Goal: Transaction & Acquisition: Obtain resource

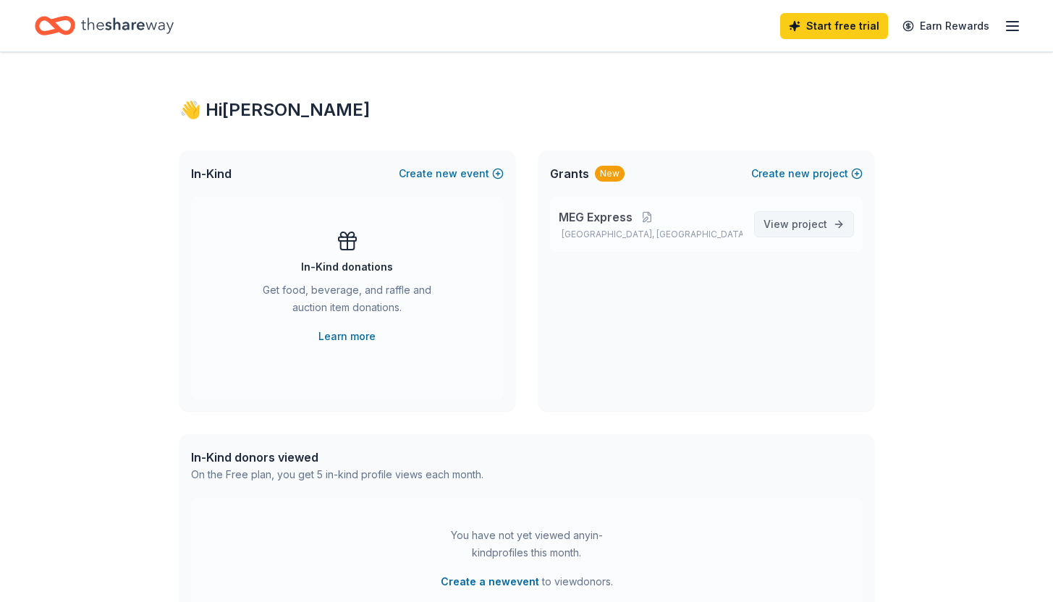
click at [798, 224] on span "project" at bounding box center [809, 224] width 35 height 12
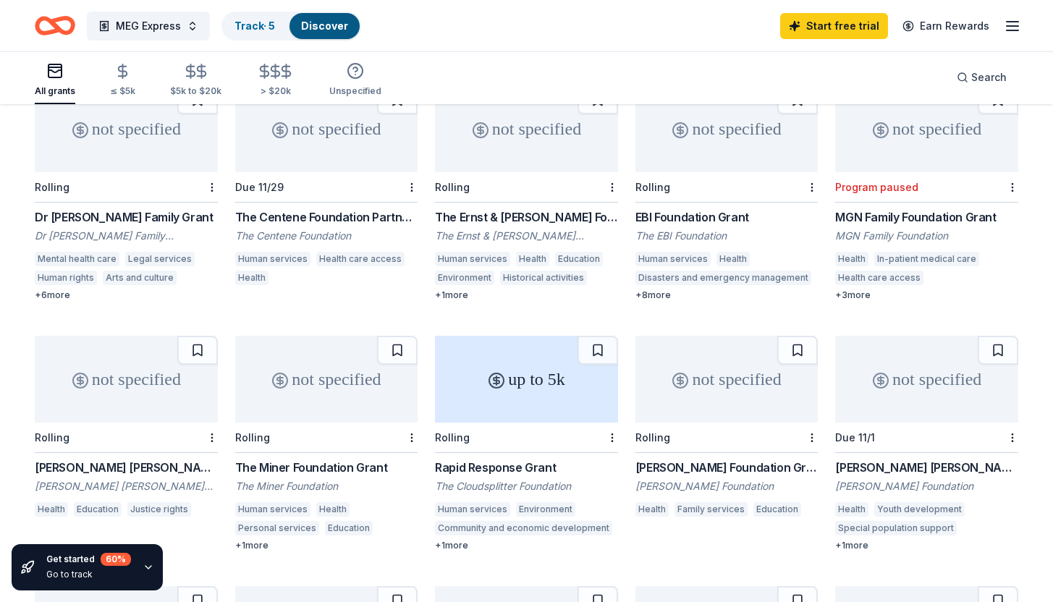
scroll to position [416, 0]
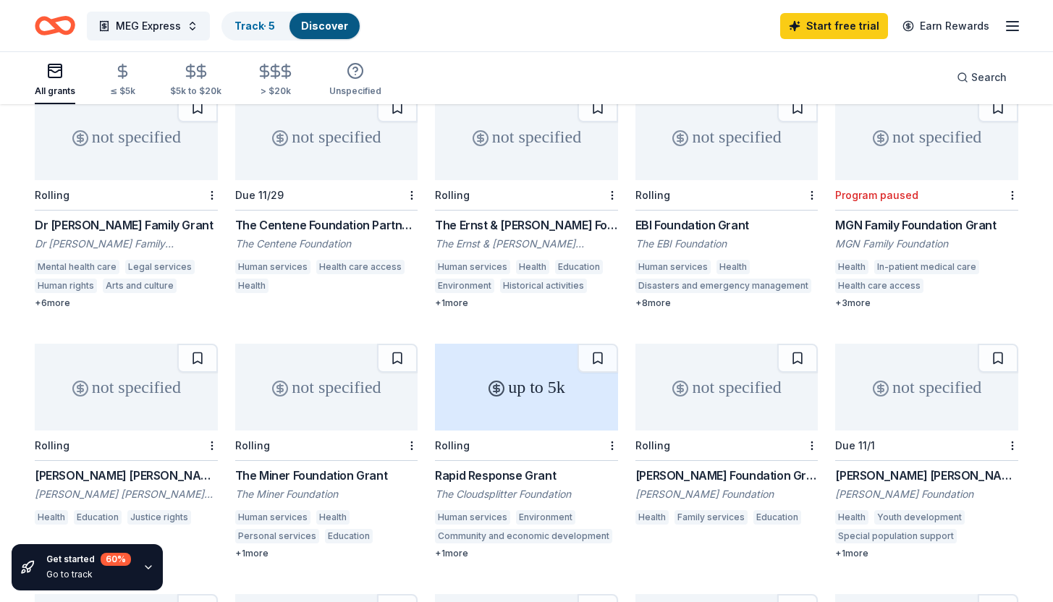
click at [456, 548] on div "+ 1 more" at bounding box center [526, 554] width 183 height 12
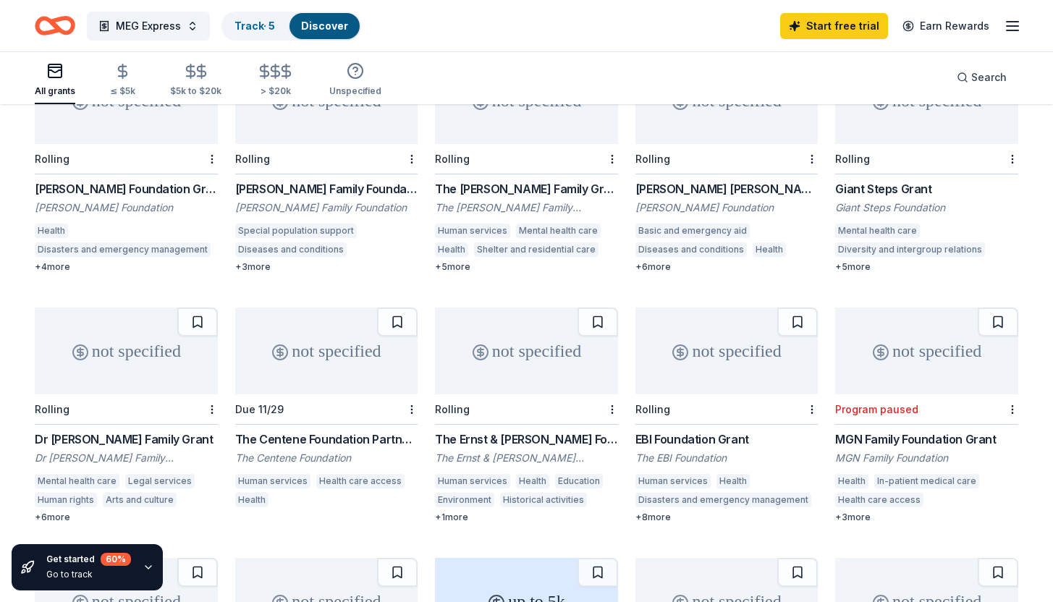
scroll to position [0, 0]
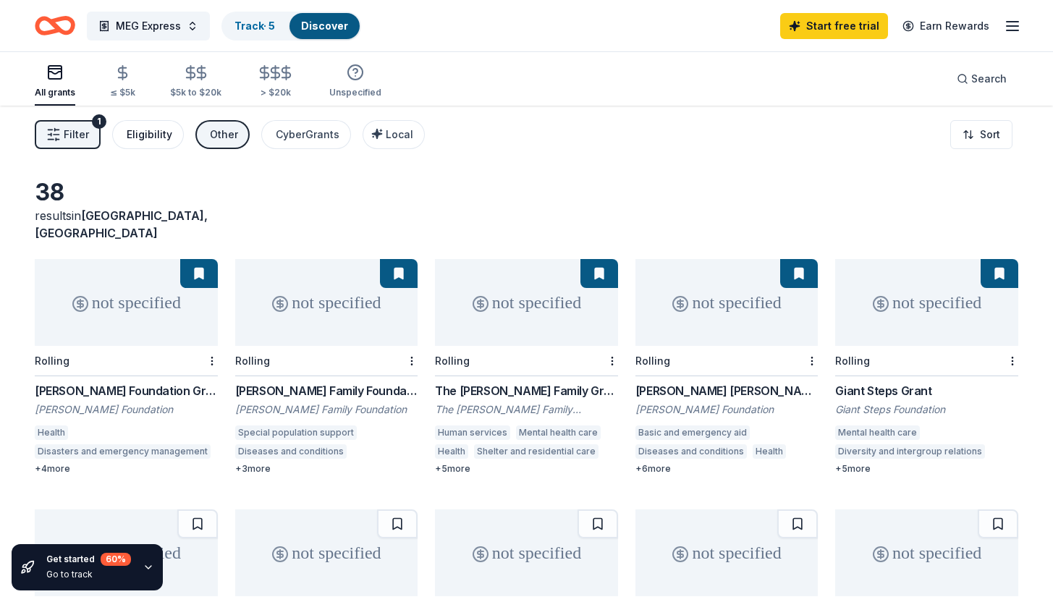
click at [148, 132] on div "Eligibility" at bounding box center [150, 134] width 46 height 17
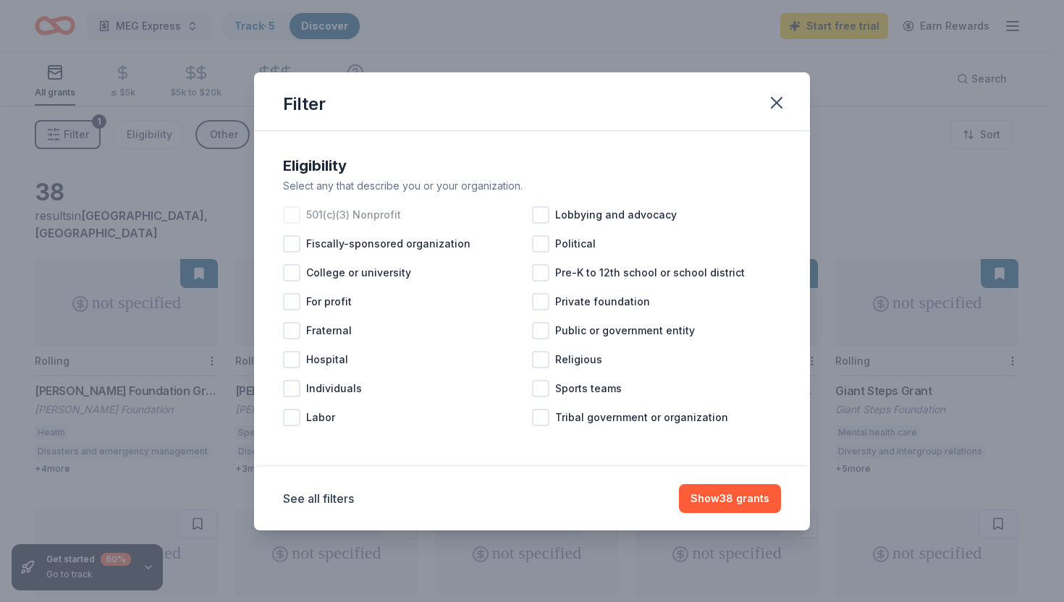
click at [294, 218] on div at bounding box center [291, 214] width 17 height 17
click at [718, 496] on button "Show 38 grants" at bounding box center [730, 498] width 102 height 29
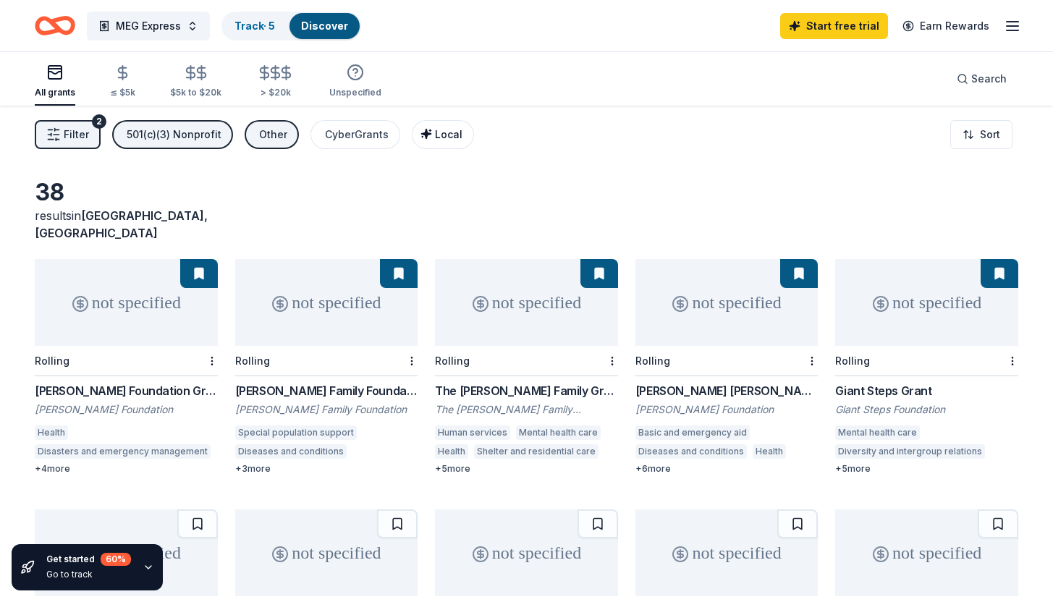
click at [437, 134] on span "Local" at bounding box center [448, 134] width 27 height 12
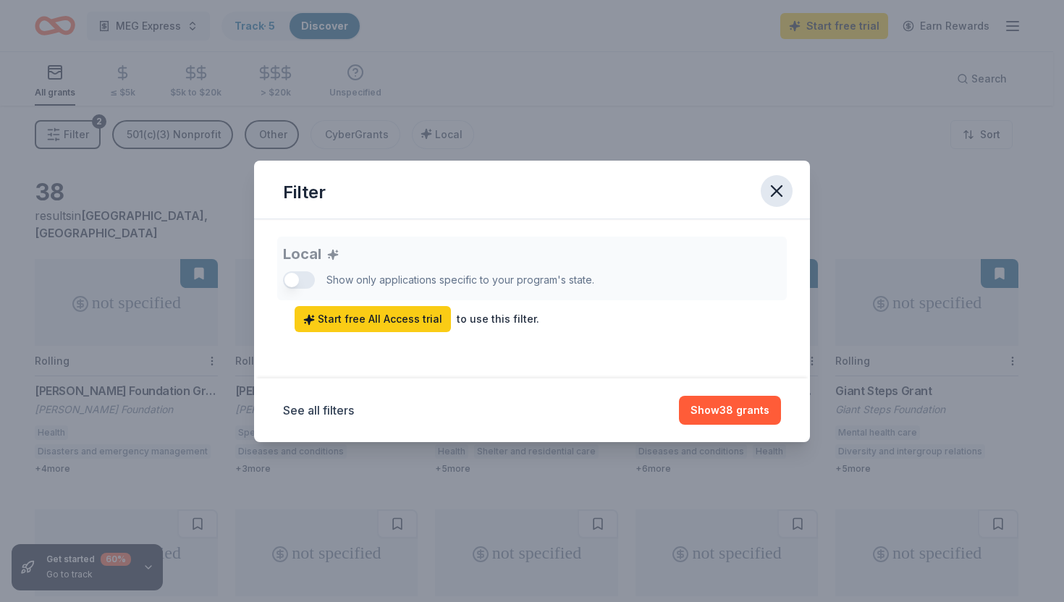
click at [773, 195] on icon "button" at bounding box center [776, 191] width 20 height 20
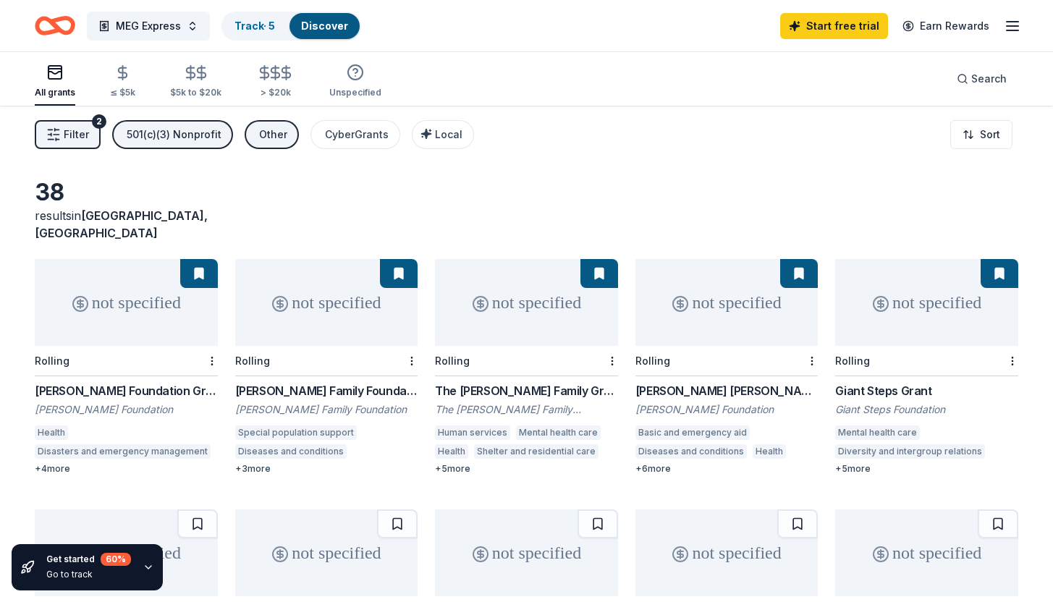
click at [861, 463] on div "+ 5 more" at bounding box center [926, 469] width 183 height 12
click at [662, 463] on div "+ 6 more" at bounding box center [726, 469] width 183 height 12
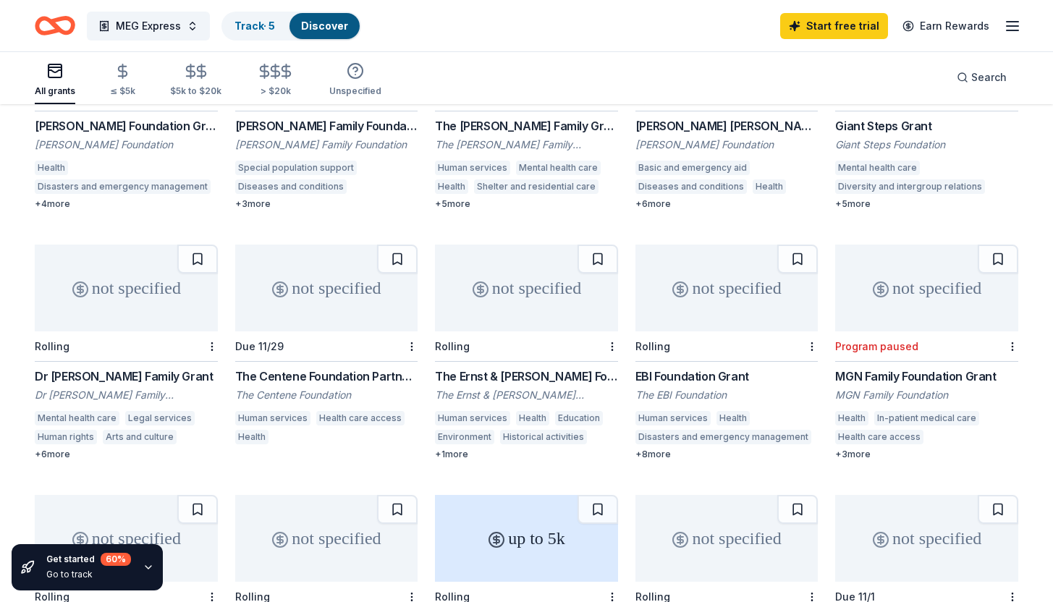
scroll to position [292, 0]
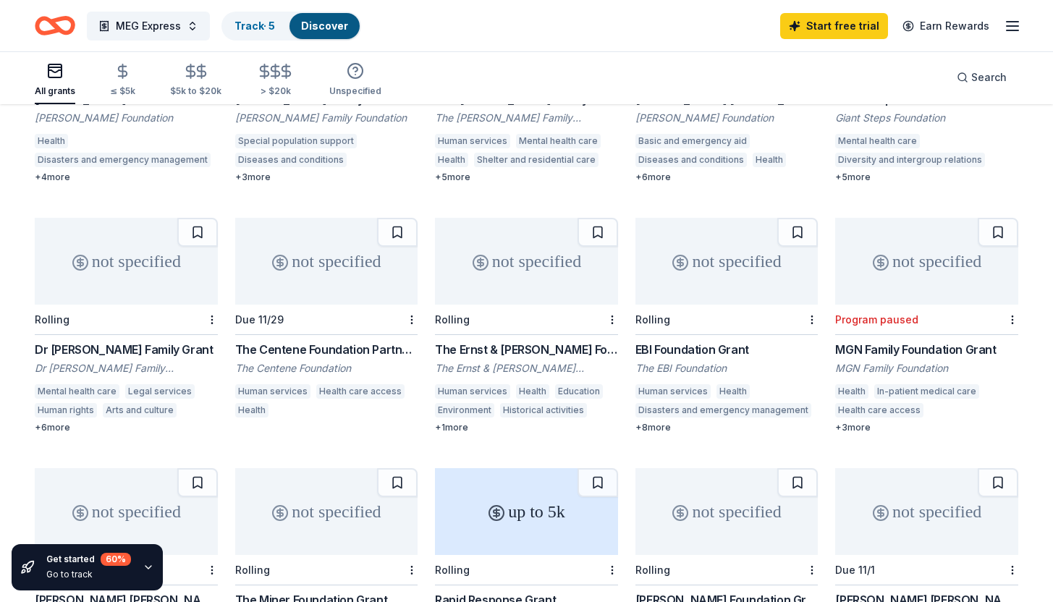
click at [82, 341] on div "Dr Bronners Family Grant" at bounding box center [126, 349] width 183 height 17
click at [245, 24] on link "Track · 5" at bounding box center [254, 26] width 41 height 12
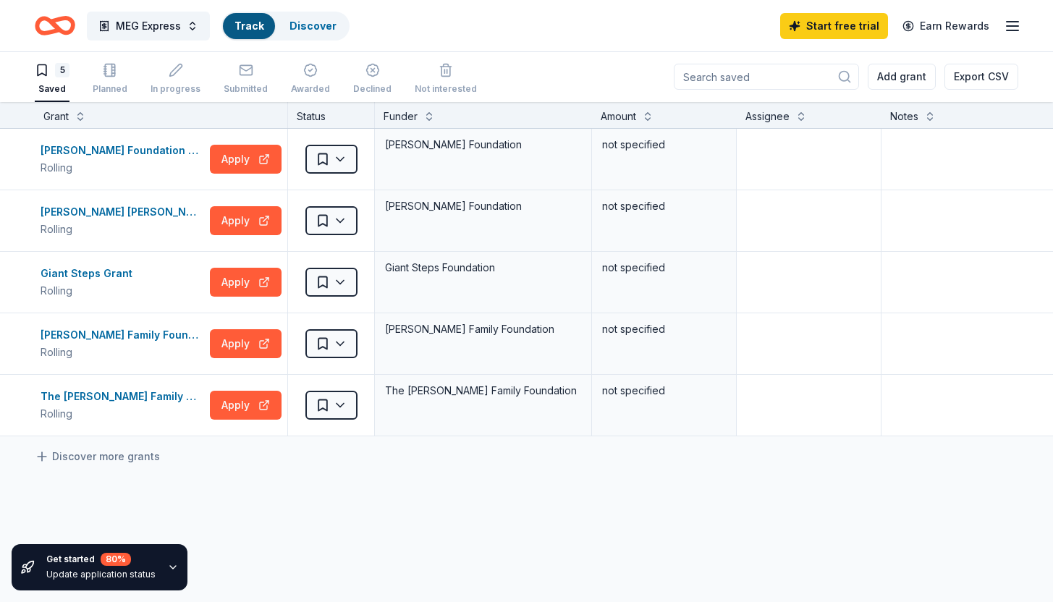
scroll to position [1, 0]
click at [78, 150] on div "[PERSON_NAME] Foundation Grant" at bounding box center [123, 150] width 164 height 17
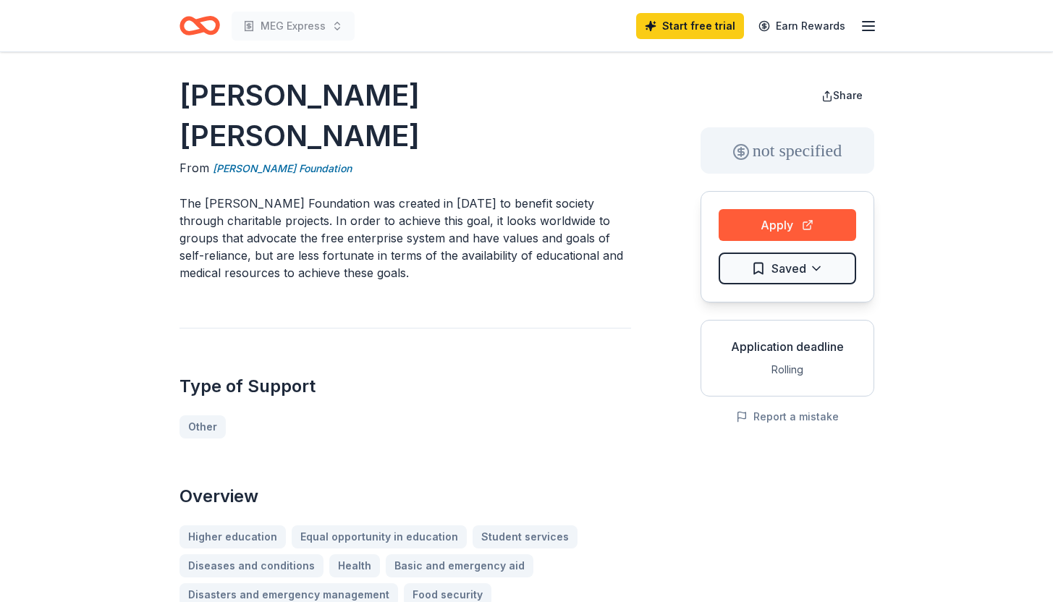
scroll to position [7, 0]
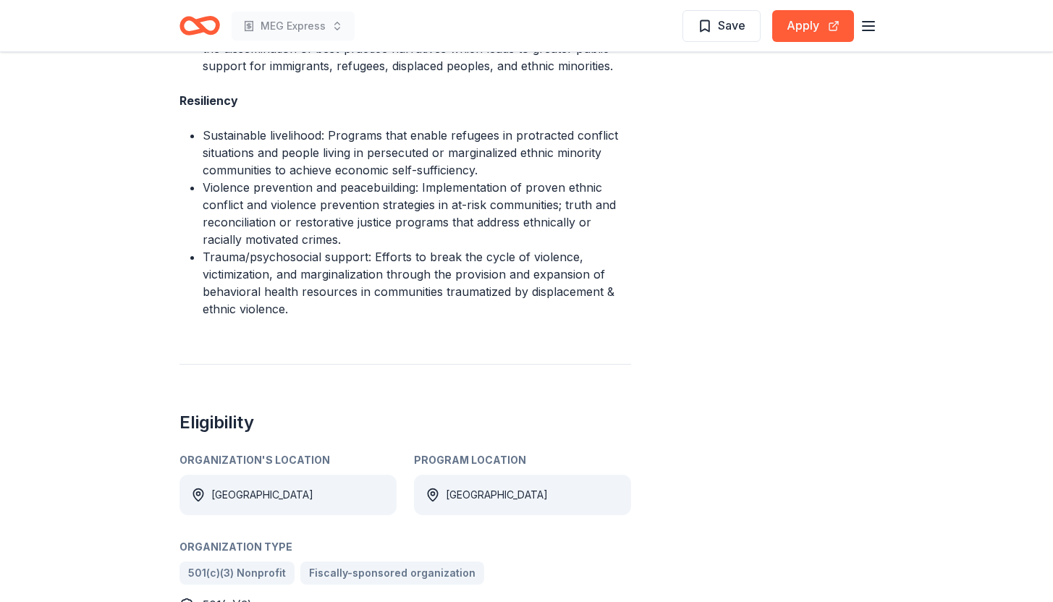
scroll to position [1450, 0]
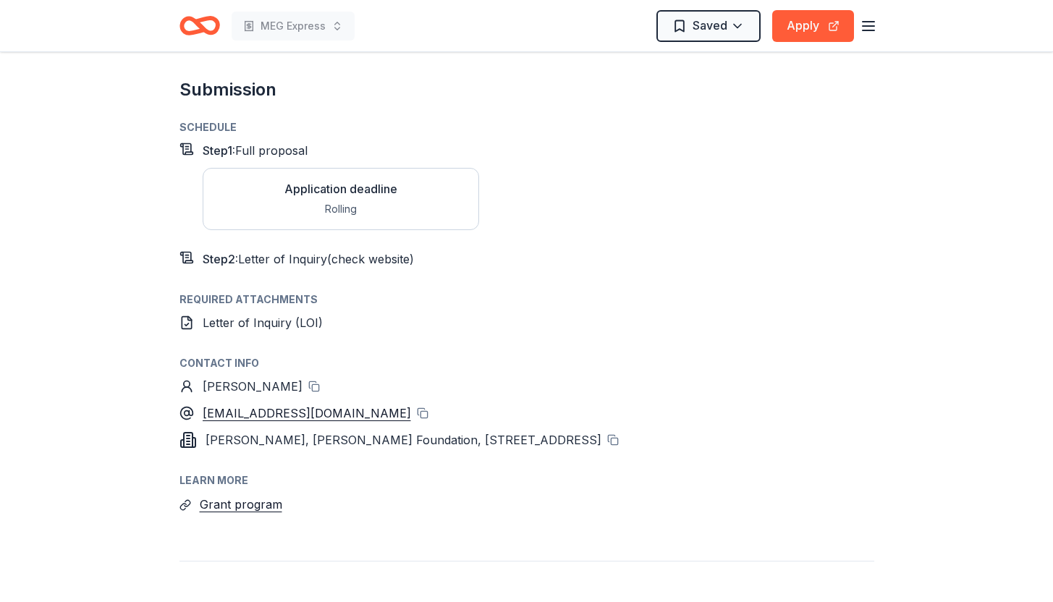
scroll to position [1390, 0]
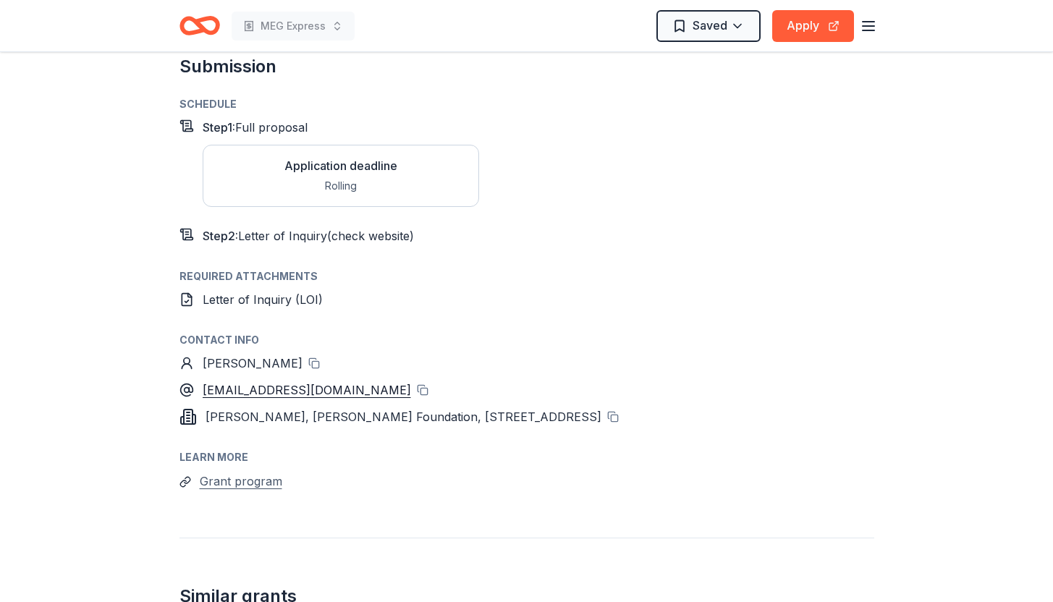
click at [239, 472] on button "Grant program" at bounding box center [241, 481] width 82 height 19
click at [226, 410] on span "[PERSON_NAME], [PERSON_NAME] Foundation, [STREET_ADDRESS]" at bounding box center [403, 417] width 396 height 14
click at [218, 410] on span "[PERSON_NAME], [PERSON_NAME] Foundation, [STREET_ADDRESS]" at bounding box center [403, 417] width 396 height 14
drag, startPoint x: 210, startPoint y: 355, endPoint x: 230, endPoint y: 354, distance: 20.3
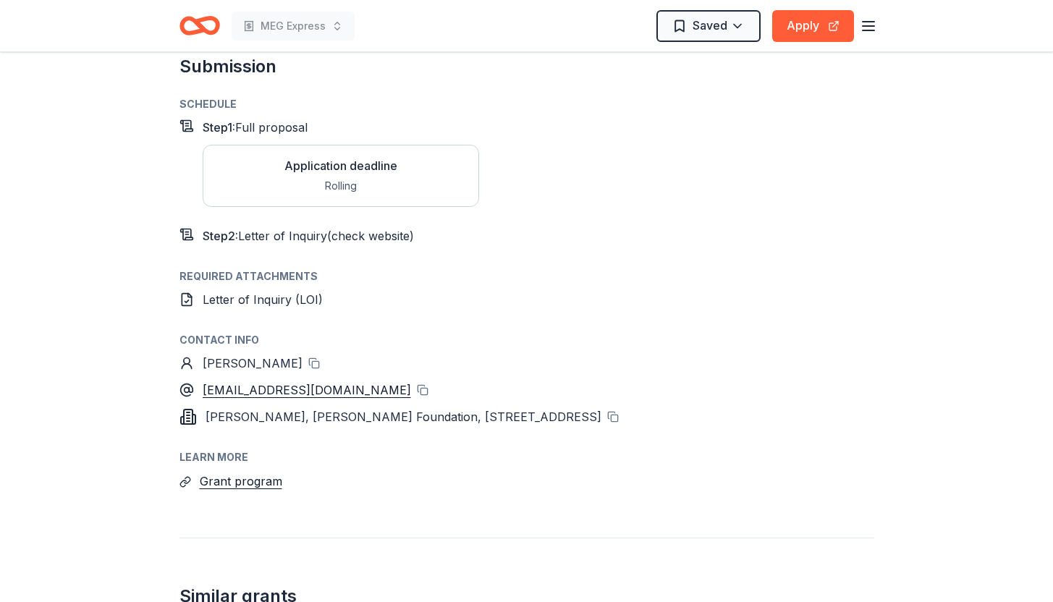
click at [310, 373] on div "Schedule Step 1 : Full proposal Application deadline Rolling Step 2 : Letter of…" at bounding box center [526, 294] width 695 height 396
click at [619, 411] on button at bounding box center [613, 417] width 12 height 12
drag, startPoint x: 676, startPoint y: 357, endPoint x: 205, endPoint y: 353, distance: 471.0
click at [205, 410] on span "[PERSON_NAME], [PERSON_NAME] Foundation, [STREET_ADDRESS]" at bounding box center [403, 417] width 396 height 14
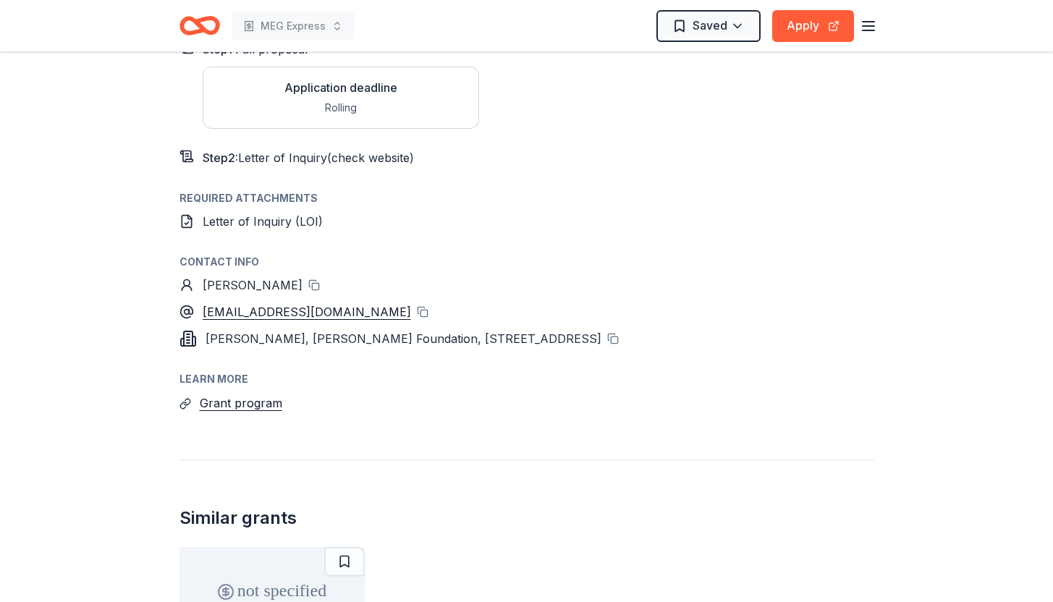
scroll to position [1469, 0]
click at [232, 331] on span "[PERSON_NAME], [PERSON_NAME] Foundation, [STREET_ADDRESS]" at bounding box center [403, 338] width 396 height 14
click at [188, 342] on icon at bounding box center [188, 342] width 3 height 0
click at [226, 331] on span "[PERSON_NAME], [PERSON_NAME] Foundation, [STREET_ADDRESS]" at bounding box center [403, 338] width 396 height 14
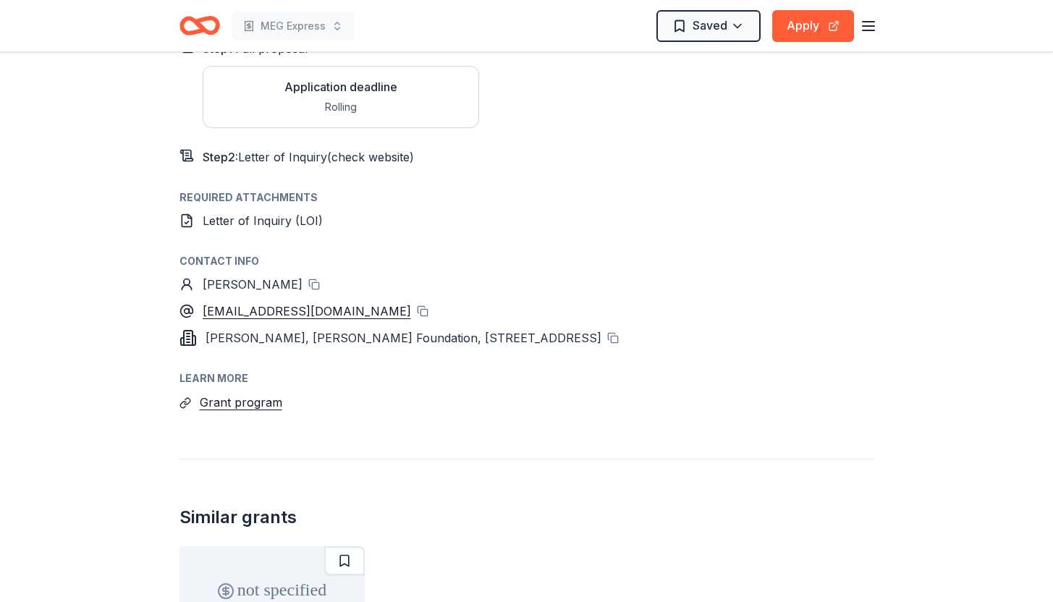
click at [226, 331] on span "[PERSON_NAME], [PERSON_NAME] Foundation, [STREET_ADDRESS]" at bounding box center [403, 338] width 396 height 14
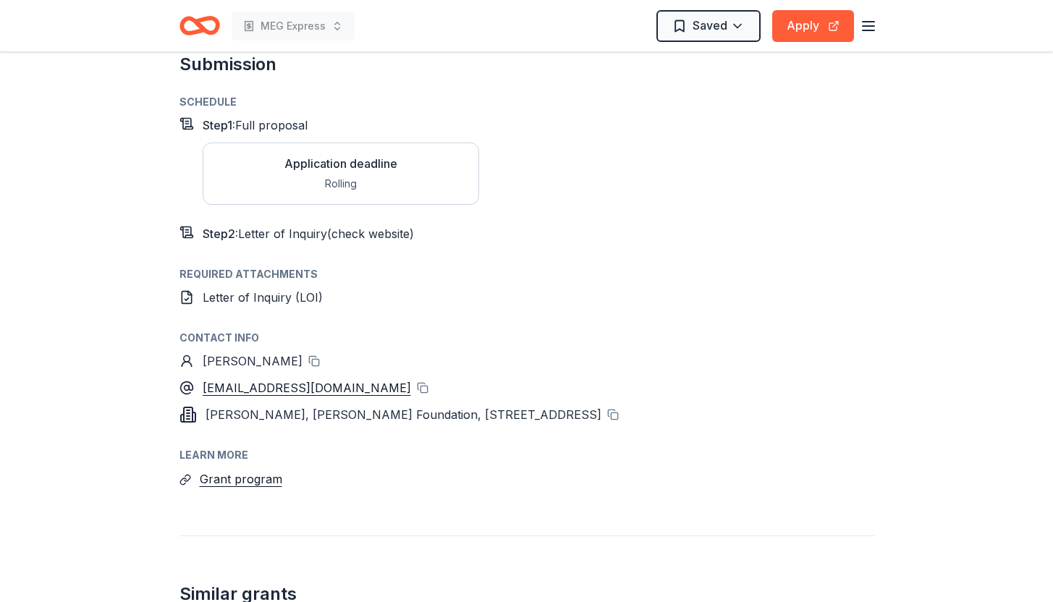
scroll to position [1393, 0]
